Goal: Navigation & Orientation: Find specific page/section

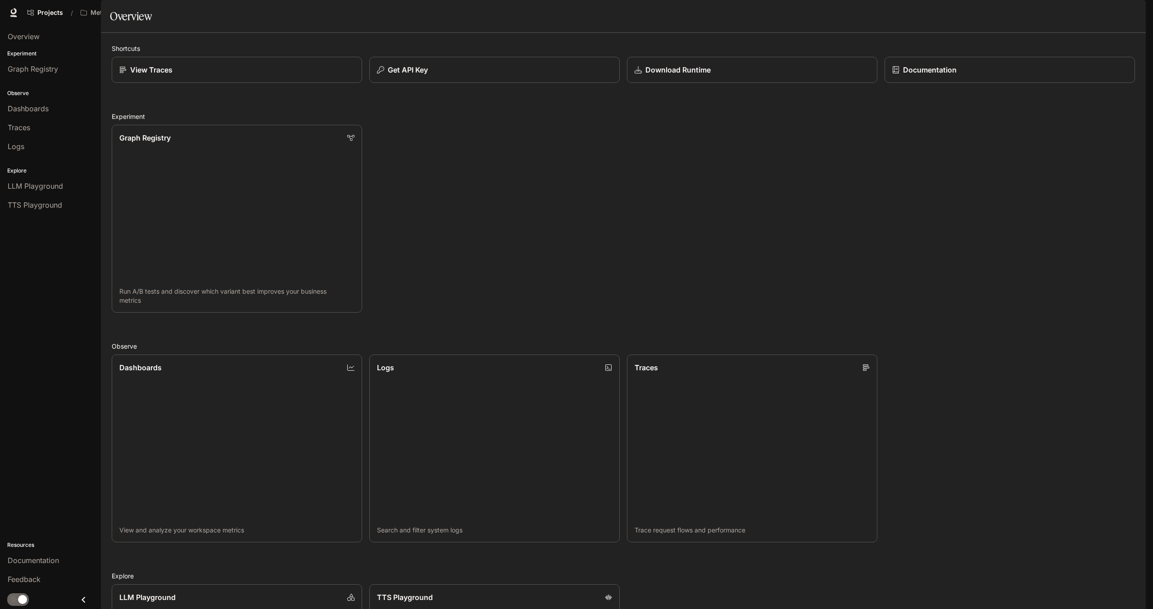
click at [970, 11] on span "Character Studio" at bounding box center [973, 12] width 50 height 11
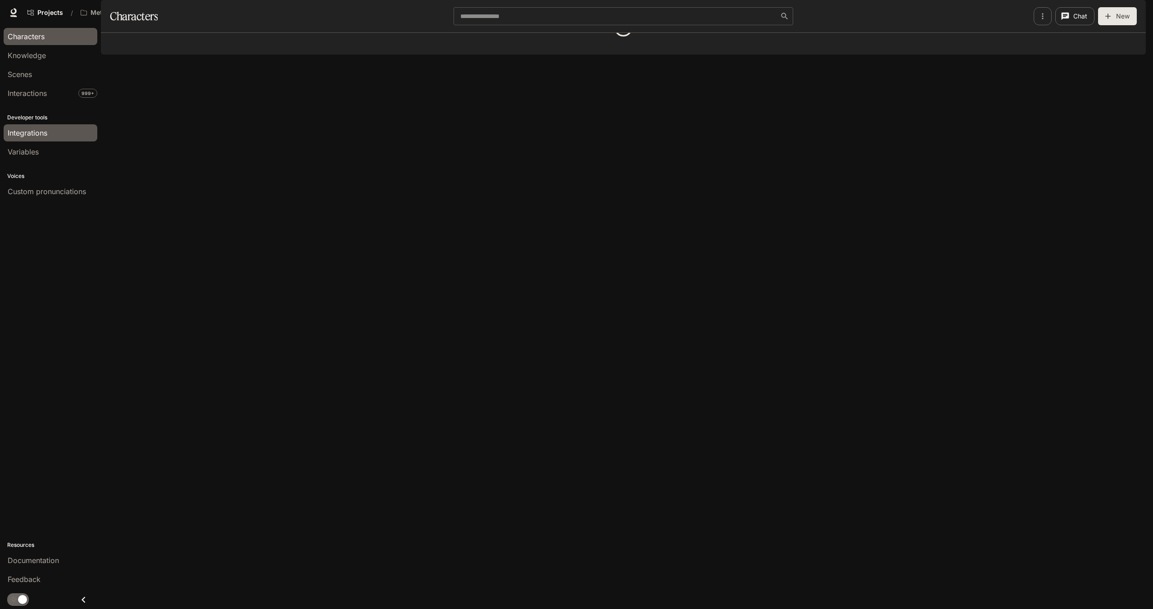
click at [54, 133] on div "Integrations" at bounding box center [51, 132] width 86 height 11
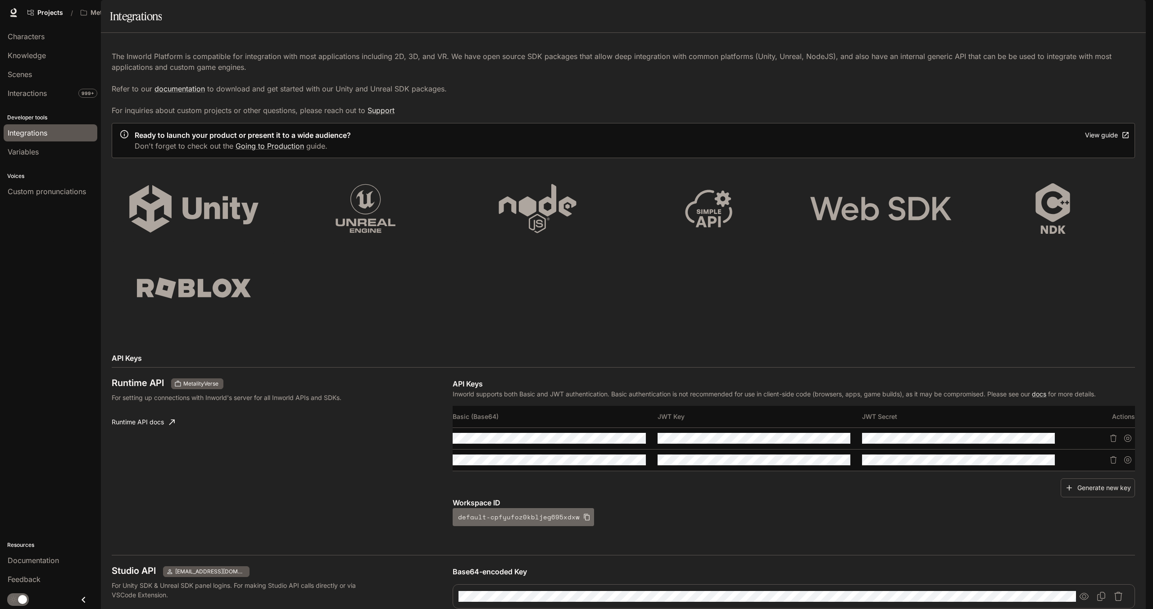
scroll to position [225, 0]
click at [1097, 592] on icon "Copy Base64-encoded Key" at bounding box center [1101, 596] width 8 height 9
